Goal: Information Seeking & Learning: Learn about a topic

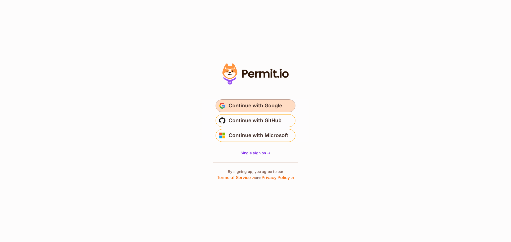
click at [234, 108] on span "Continue with Google" at bounding box center [255, 106] width 53 height 9
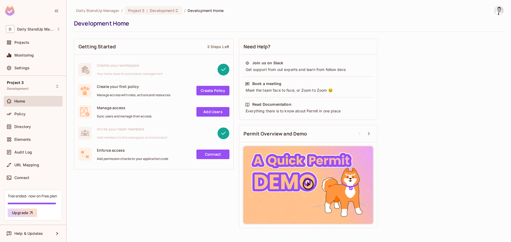
click at [301, 184] on div at bounding box center [307, 185] width 129 height 77
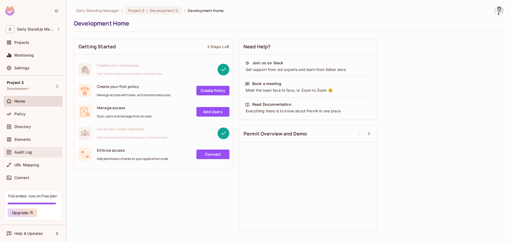
click at [25, 151] on span "Audit Log" at bounding box center [23, 152] width 18 height 4
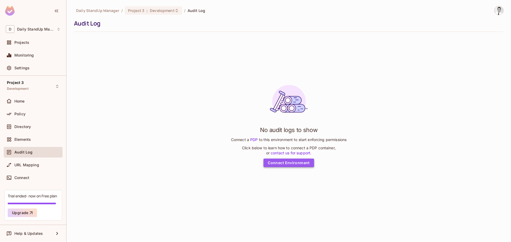
click at [299, 162] on link "Connect Environment" at bounding box center [288, 163] width 51 height 9
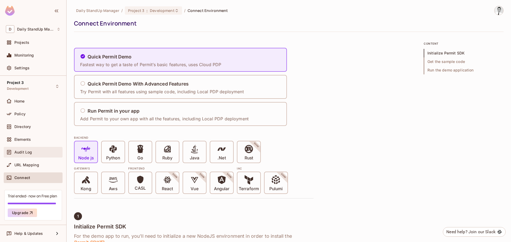
click at [37, 150] on div "Audit Log" at bounding box center [33, 152] width 55 height 6
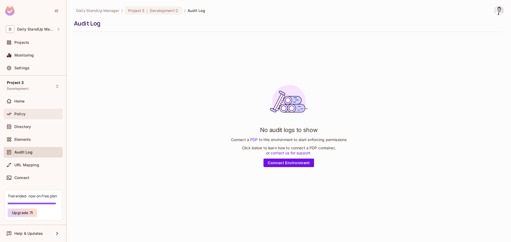
click at [46, 117] on div "Policy" at bounding box center [33, 114] width 55 height 6
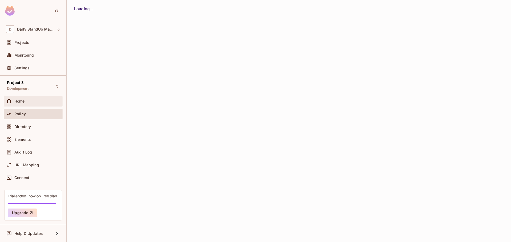
click at [14, 103] on span "Home" at bounding box center [19, 101] width 10 height 4
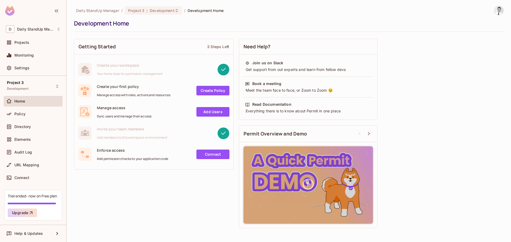
click at [123, 129] on span "Invite your team members" at bounding box center [132, 129] width 71 height 5
click at [150, 132] on div "Invite your team members Add members to this workspace or environment" at bounding box center [132, 133] width 71 height 13
click at [416, 94] on div "Getting Started 3 Steps Left Create your workspace Your home base for permissio…" at bounding box center [288, 133] width 429 height 195
click at [115, 149] on span "Enforce access" at bounding box center [132, 150] width 71 height 5
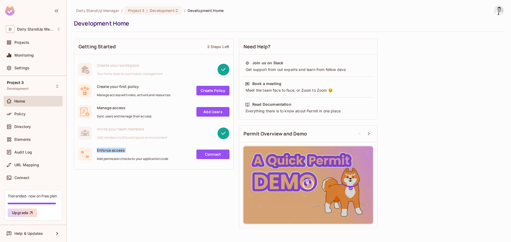
click at [115, 149] on span "Enforce access" at bounding box center [132, 150] width 71 height 5
drag, startPoint x: 441, startPoint y: 131, endPoint x: 436, endPoint y: 129, distance: 5.2
click at [441, 129] on div "Getting Started 3 Steps Left Create your workspace Your home base for permissio…" at bounding box center [288, 133] width 429 height 195
click at [429, 71] on div "Getting Started 3 Steps Left Create your workspace Your home base for permissio…" at bounding box center [288, 133] width 429 height 195
click at [25, 199] on div "Trial ended- now on Free plan Upgrade" at bounding box center [33, 205] width 58 height 31
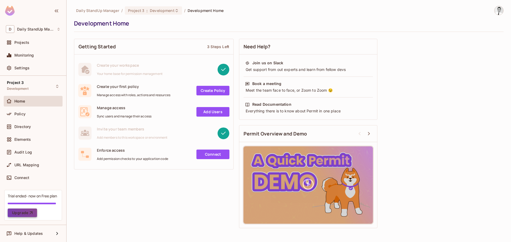
click at [30, 213] on icon "button" at bounding box center [31, 213] width 3 height 3
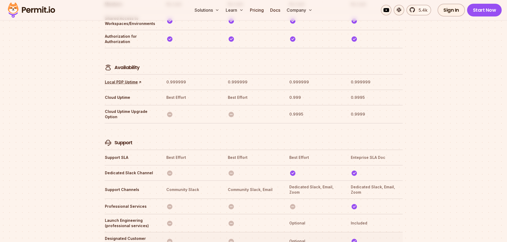
scroll to position [1676, 0]
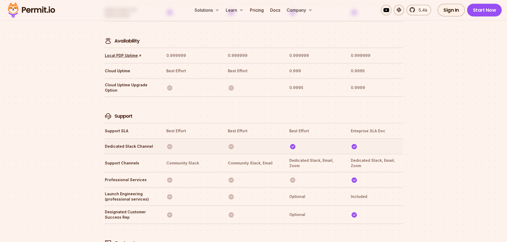
click at [230, 143] on img at bounding box center [231, 146] width 7 height 7
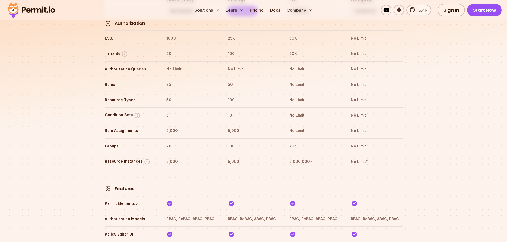
scroll to position [639, 0]
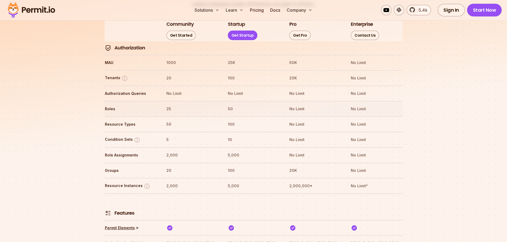
click at [231, 101] on tr "Roles 25 50 No Limit No Limit" at bounding box center [254, 108] width 298 height 15
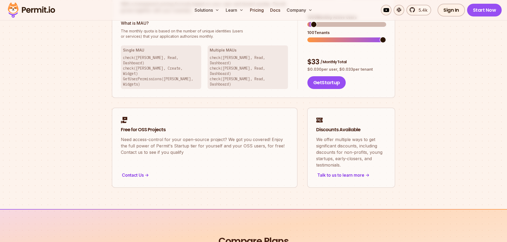
scroll to position [319, 0]
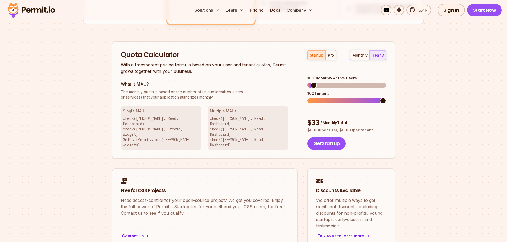
click at [167, 117] on p "check(John, Read, Dashboard) check(John, Create, Widget) GetUserPermissions(Joh…" at bounding box center [161, 132] width 76 height 32
